Goal: Task Accomplishment & Management: Manage account settings

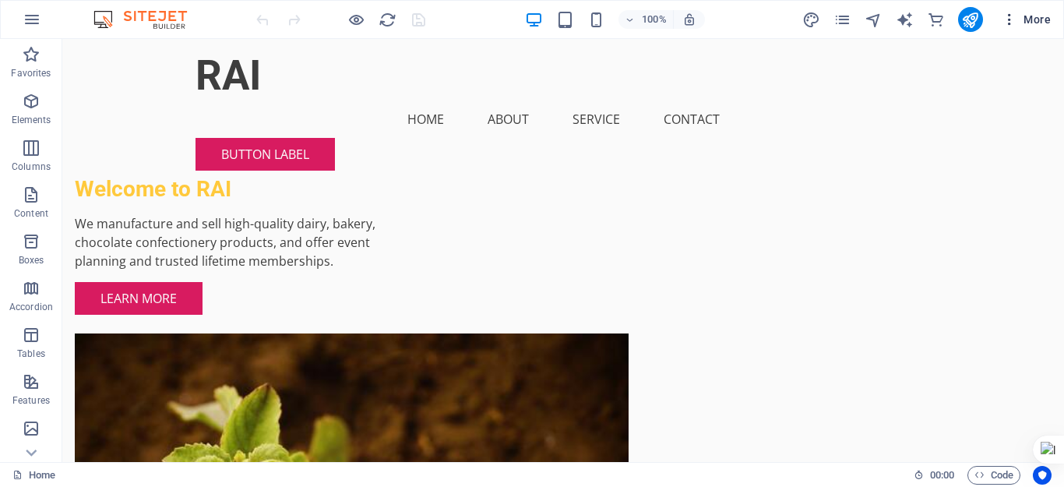
click at [1011, 19] on icon "button" at bounding box center [1009, 20] width 16 height 16
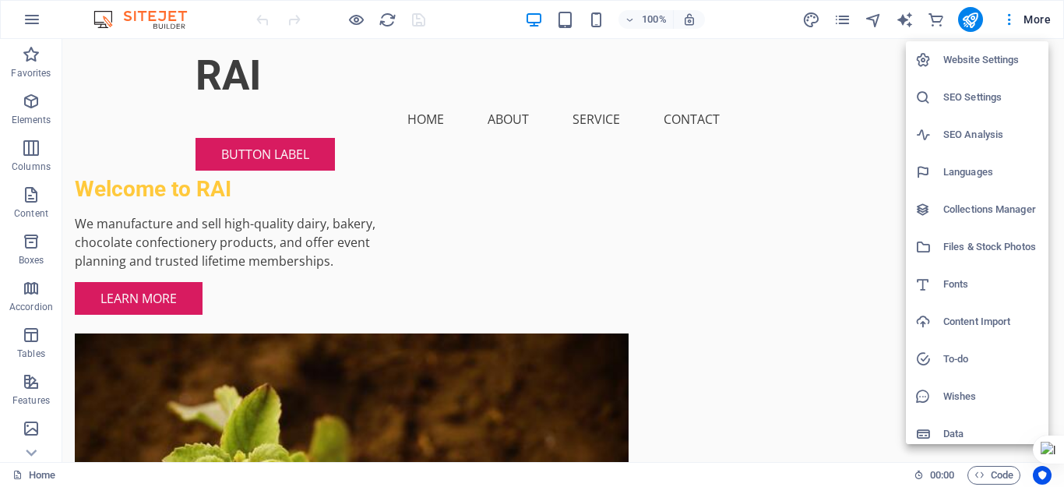
click at [969, 74] on li "Website Settings" at bounding box center [977, 59] width 142 height 37
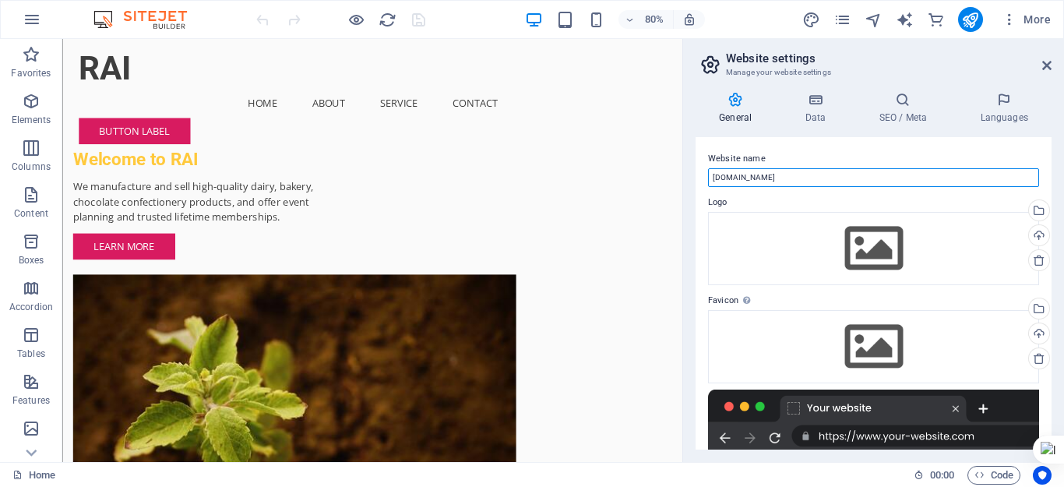
click at [765, 181] on input "[DOMAIN_NAME]" at bounding box center [873, 177] width 331 height 19
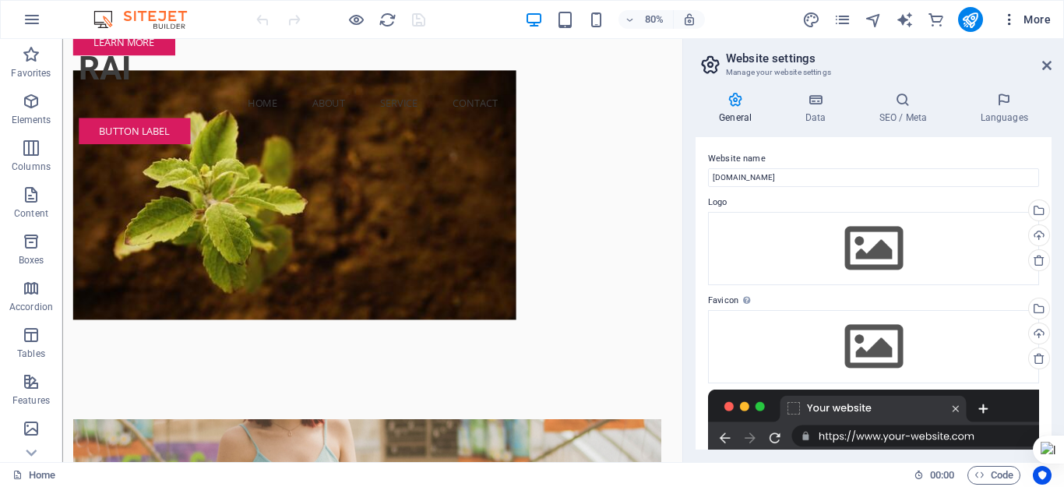
click at [1033, 25] on span "More" at bounding box center [1025, 20] width 49 height 16
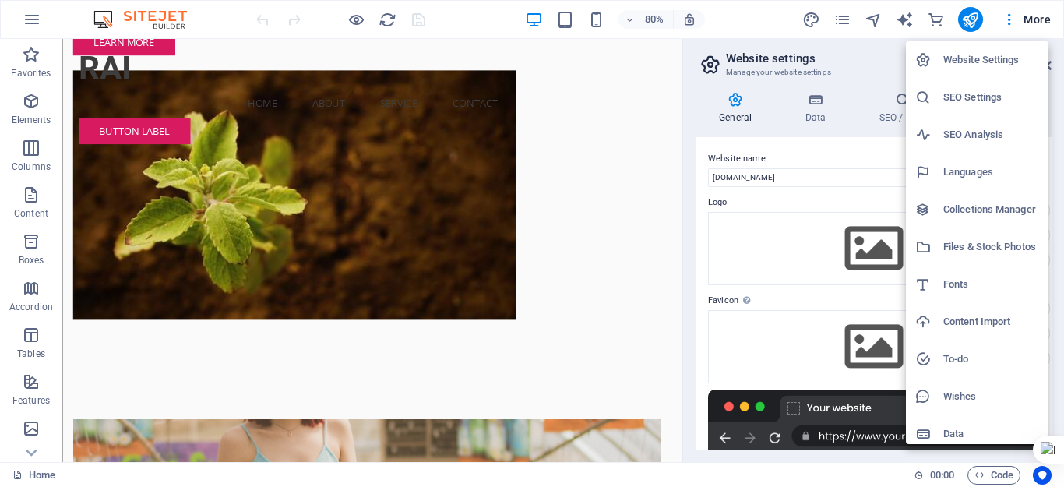
click at [1044, 23] on div at bounding box center [532, 243] width 1064 height 487
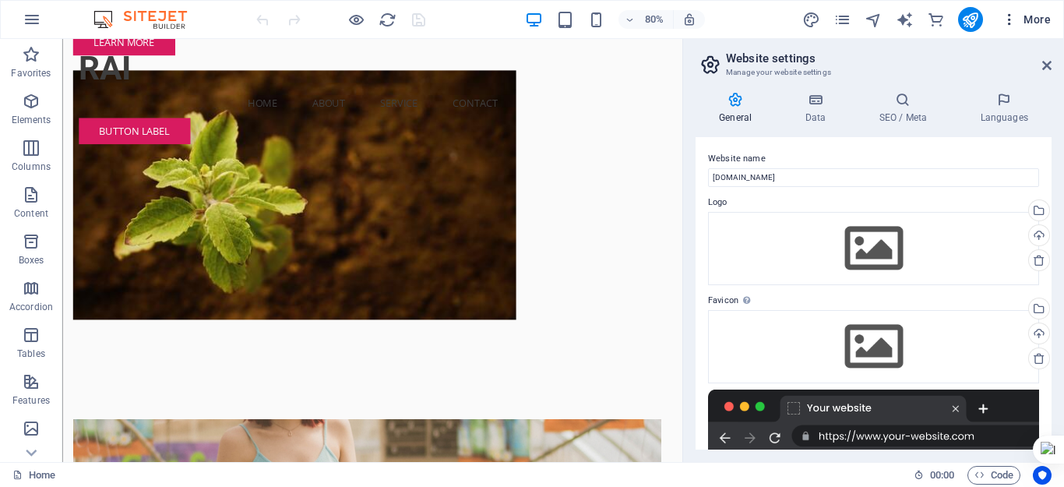
click at [1008, 20] on icon "button" at bounding box center [1009, 20] width 16 height 16
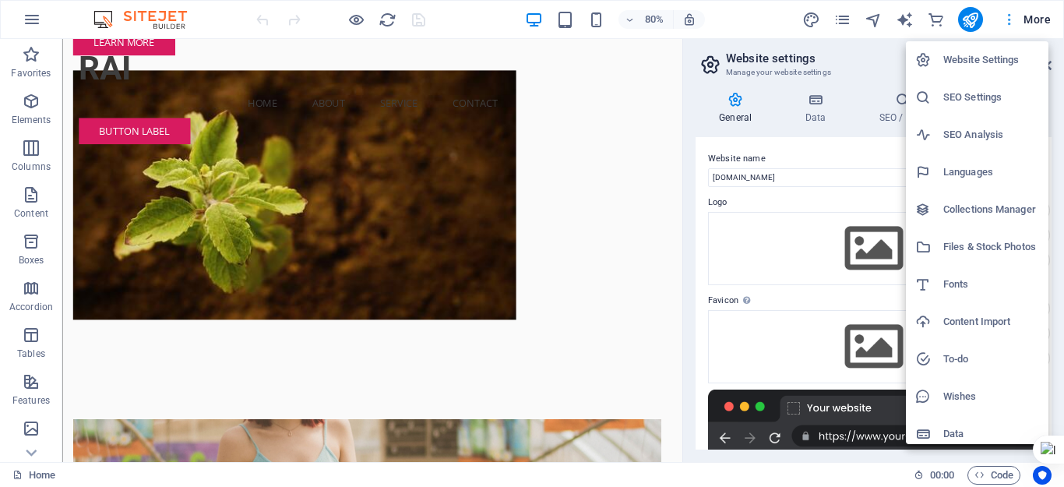
click at [1008, 20] on div at bounding box center [532, 243] width 1064 height 487
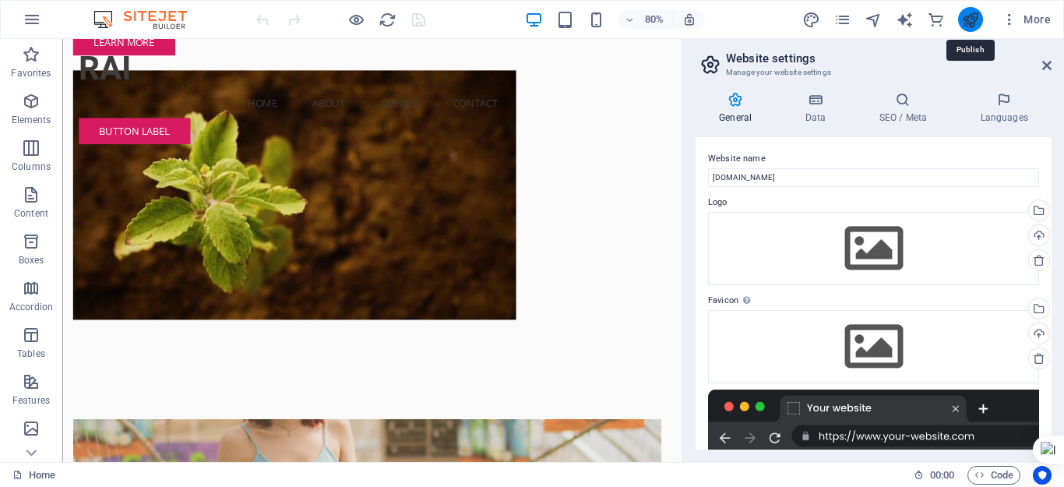
click at [965, 25] on icon "publish" at bounding box center [970, 20] width 18 height 18
